Goal: Transaction & Acquisition: Purchase product/service

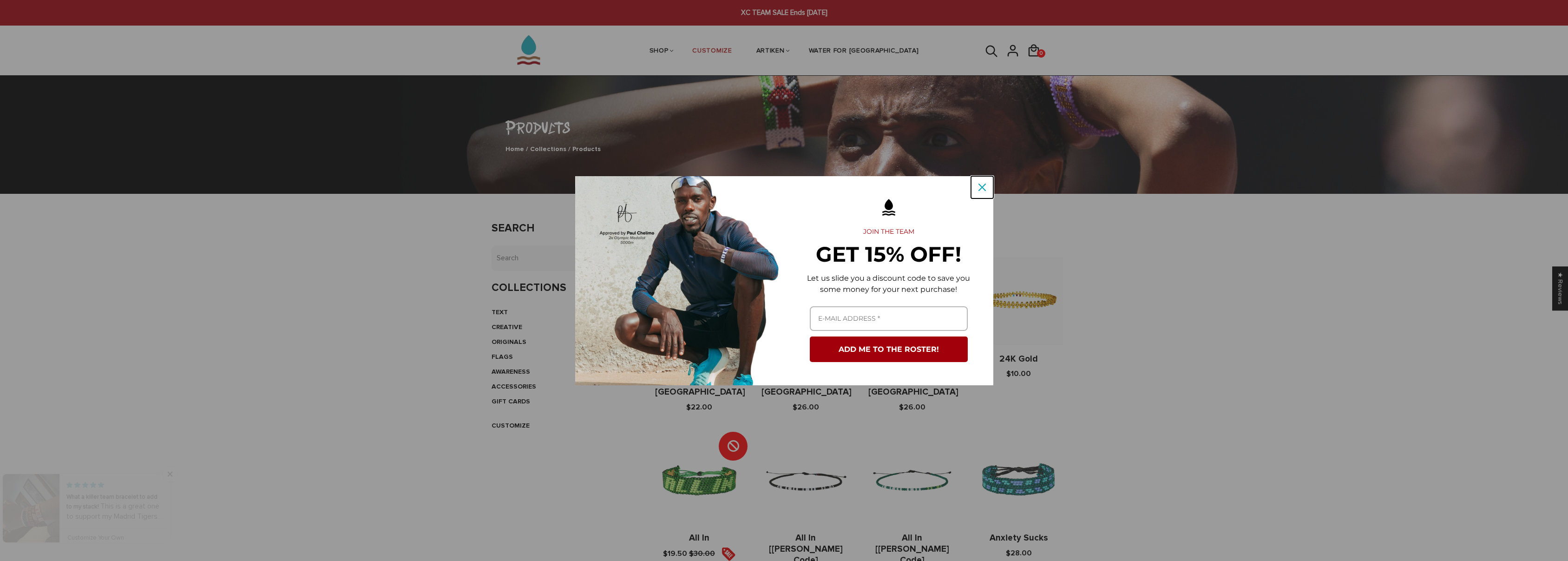
click at [979, 183] on icon "close icon" at bounding box center [982, 187] width 7 height 7
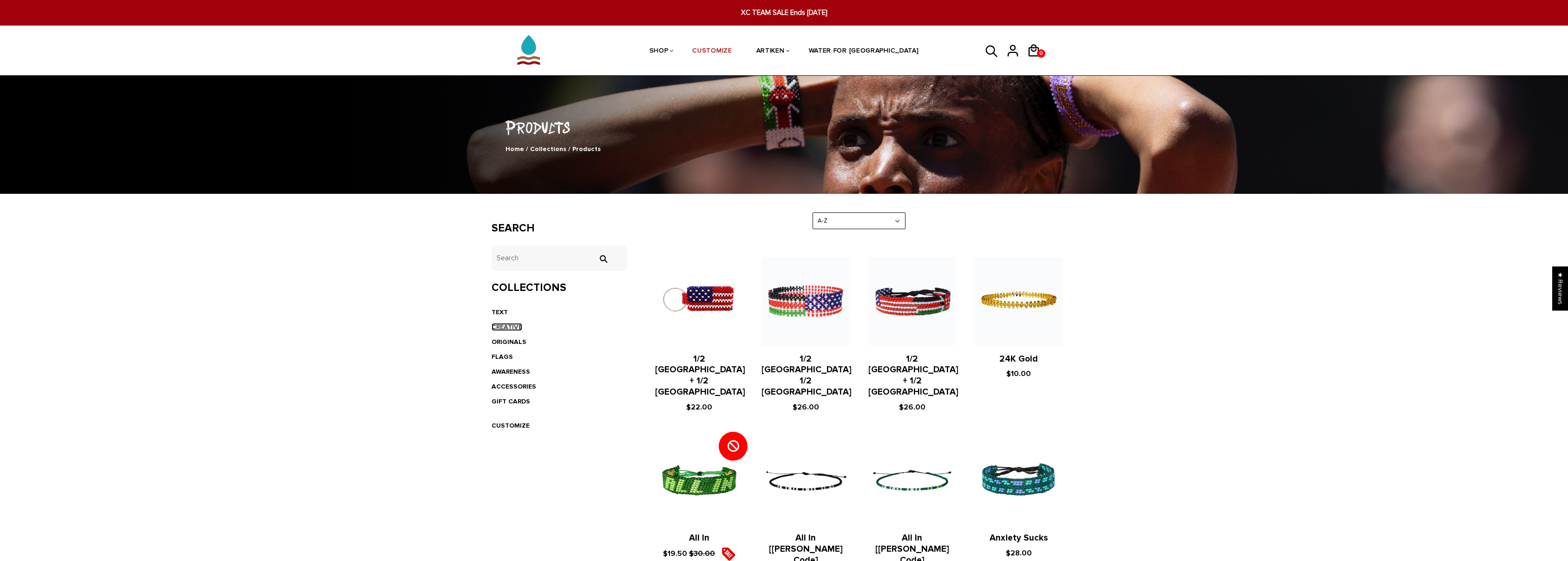
click at [505, 327] on link "CREATIVE" at bounding box center [507, 326] width 30 height 8
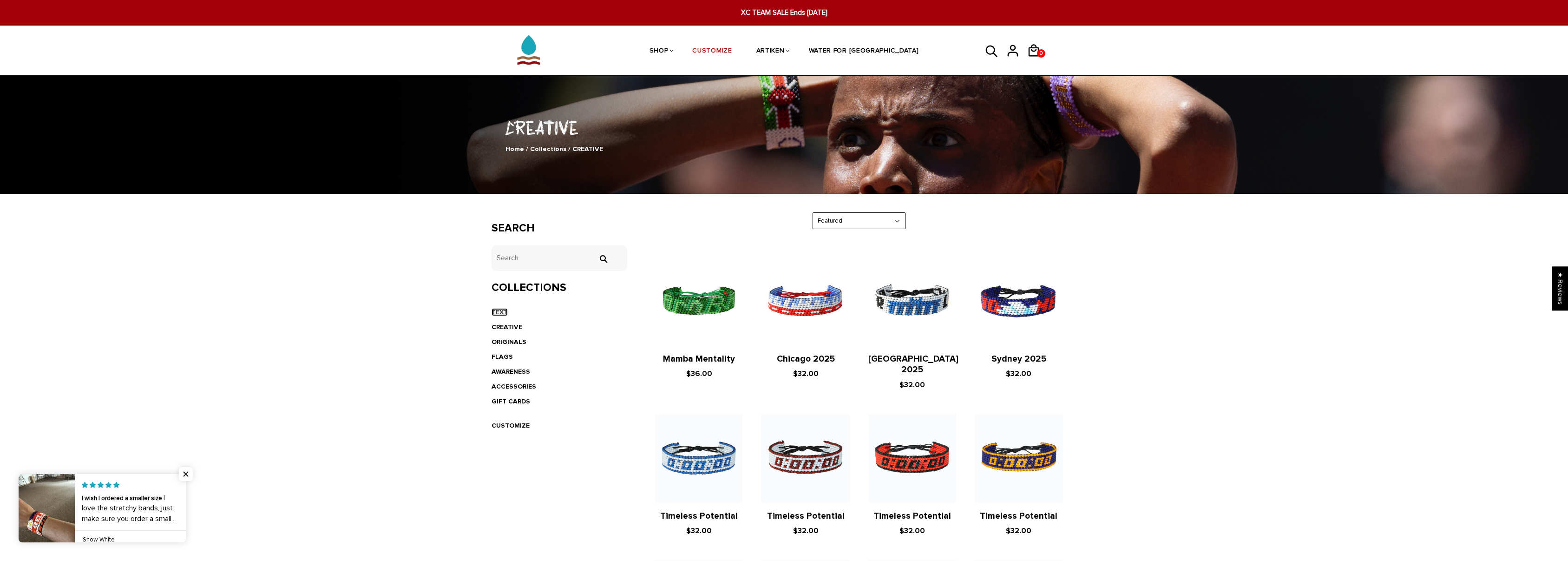
click at [503, 315] on link "TEXT" at bounding box center [500, 312] width 16 height 8
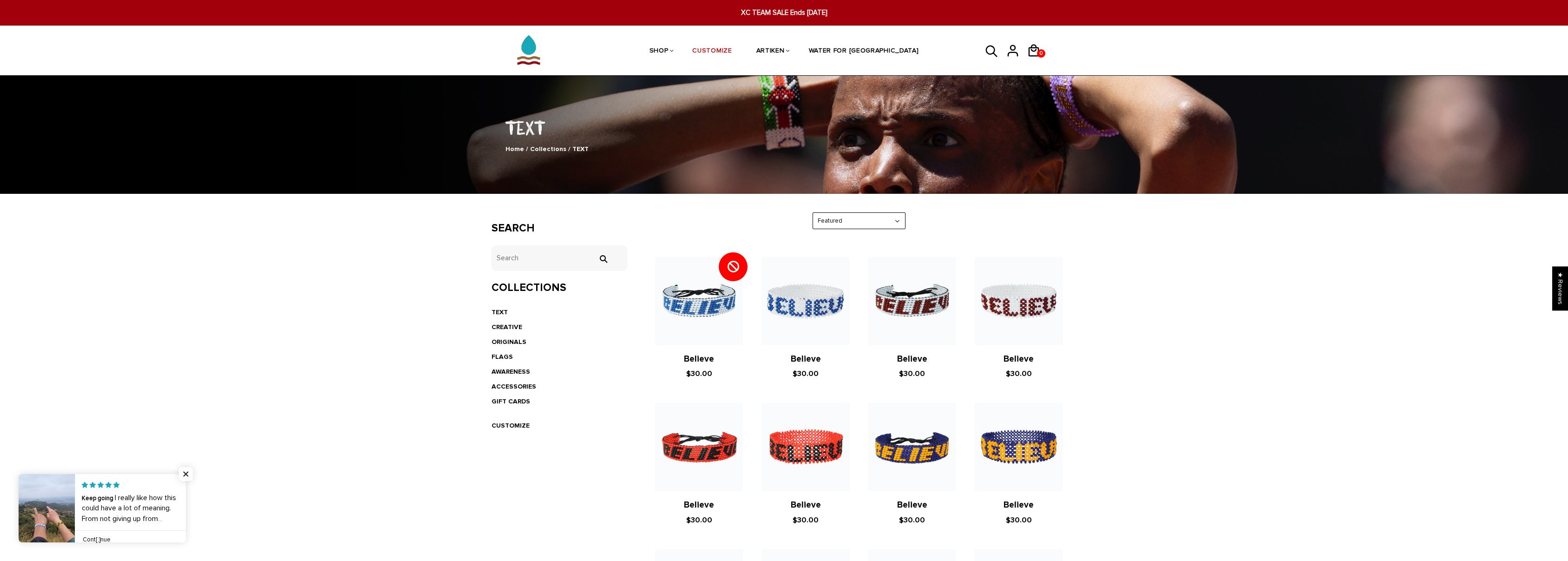
click at [957, 471] on article "Believe $30.00" at bounding box center [912, 465] width 107 height 123
click at [939, 466] on img at bounding box center [912, 447] width 88 height 88
